Goal: Information Seeking & Learning: Learn about a topic

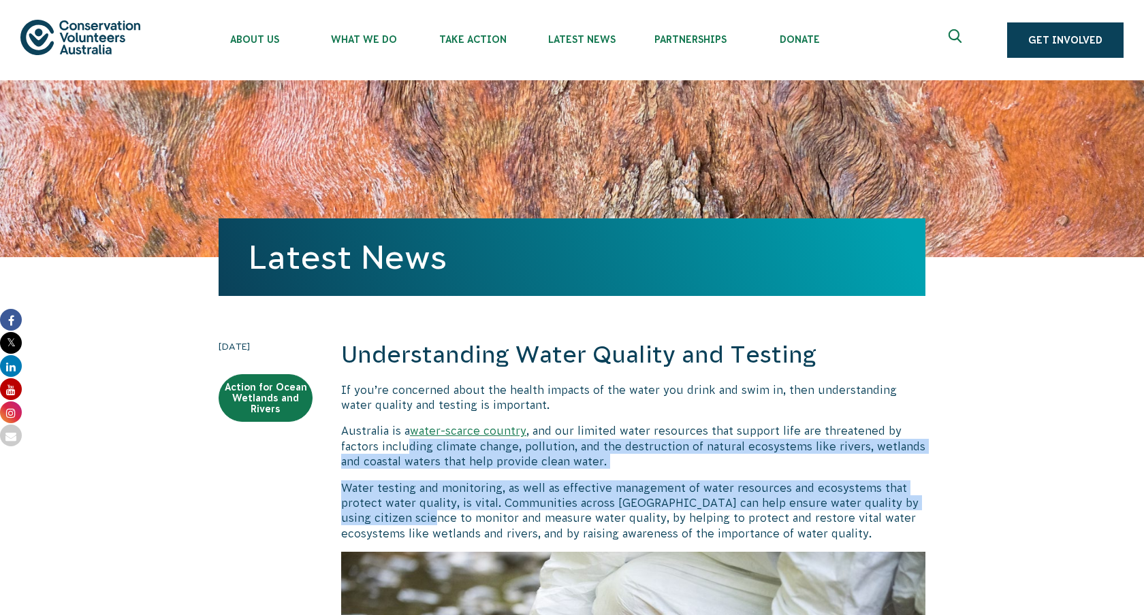
drag, startPoint x: 407, startPoint y: 447, endPoint x: 410, endPoint y: 525, distance: 78.3
click at [410, 525] on p "Water testing and monitoring, as well as effective management of water resource…" at bounding box center [633, 511] width 584 height 61
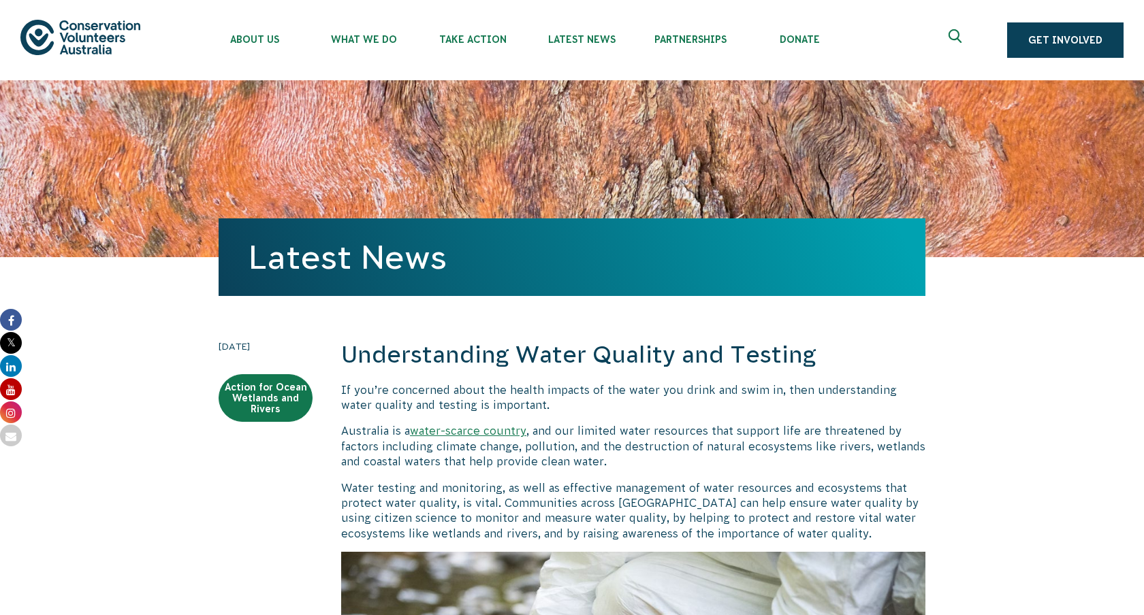
click at [411, 518] on p "Water testing and monitoring, as well as effective management of water resource…" at bounding box center [633, 511] width 584 height 61
click at [418, 522] on p "Water testing and monitoring, as well as effective management of water resource…" at bounding box center [633, 511] width 584 height 61
click at [414, 515] on p "Water testing and monitoring, as well as effective management of water resource…" at bounding box center [633, 511] width 584 height 61
